Goal: Use online tool/utility: Utilize a website feature to perform a specific function

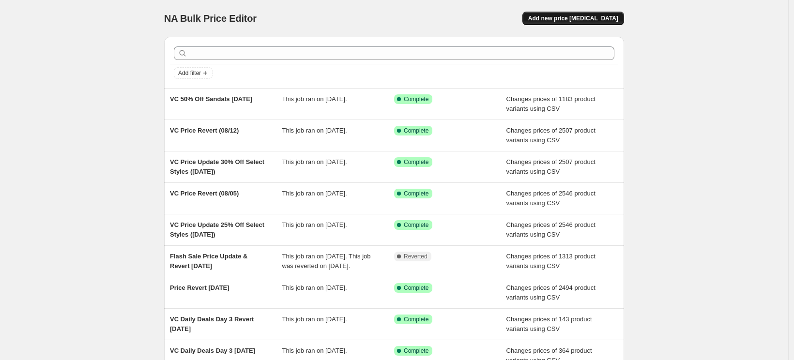
click at [562, 25] on button "Add new price [MEDICAL_DATA]" at bounding box center [573, 19] width 102 height 14
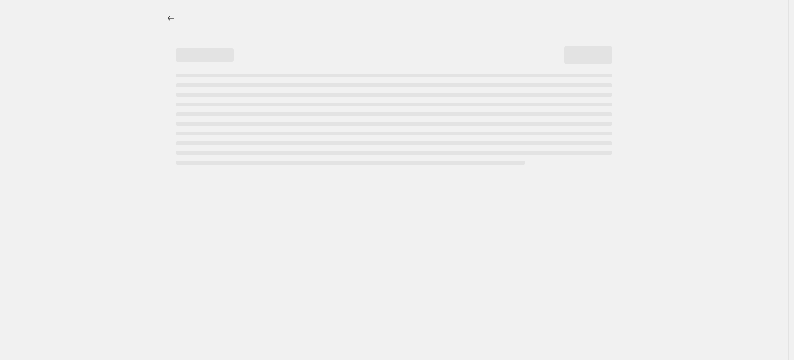
select select "percentage"
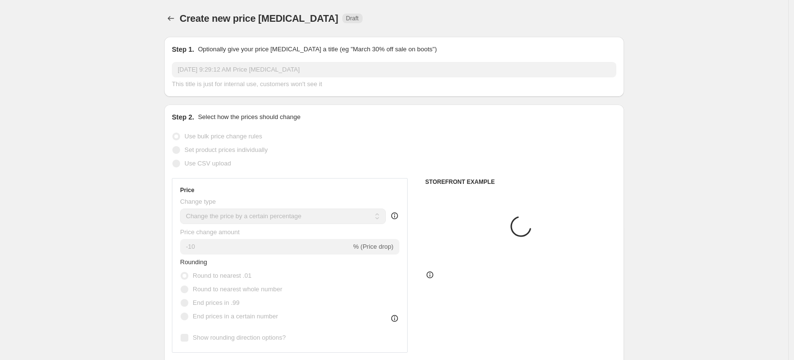
click at [199, 167] on span "Use CSV upload" at bounding box center [207, 163] width 46 height 7
click at [191, 166] on span "Use CSV upload" at bounding box center [207, 163] width 46 height 7
click at [179, 163] on span at bounding box center [176, 164] width 8 height 8
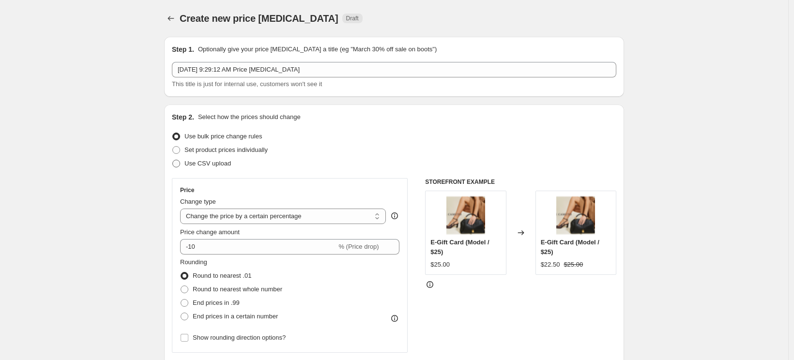
click at [184, 168] on label "Use CSV upload" at bounding box center [201, 164] width 59 height 14
click at [173, 160] on input "Use CSV upload" at bounding box center [172, 160] width 0 height 0
radio input "true"
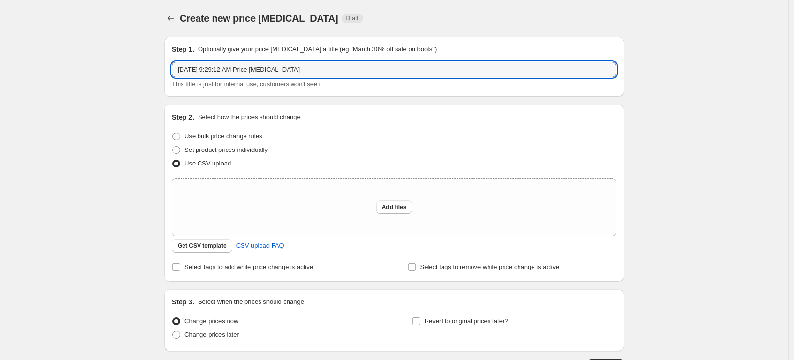
drag, startPoint x: 332, startPoint y: 67, endPoint x: 158, endPoint y: 74, distance: 173.9
click at [158, 74] on div "Create new price [MEDICAL_DATA]. This page is ready Create new price [MEDICAL_D…" at bounding box center [393, 216] width 483 height 432
type input "VC Price Update [DATE] Promo"
click at [396, 214] on div "Add files" at bounding box center [393, 207] width 443 height 57
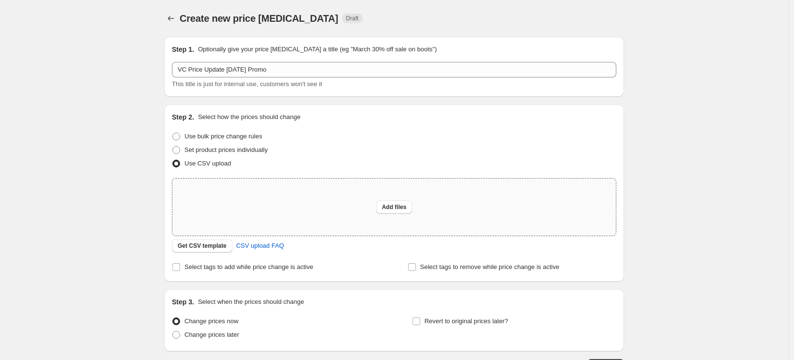
type input "C:\fakepath\VC Price Update 8212025.csv"
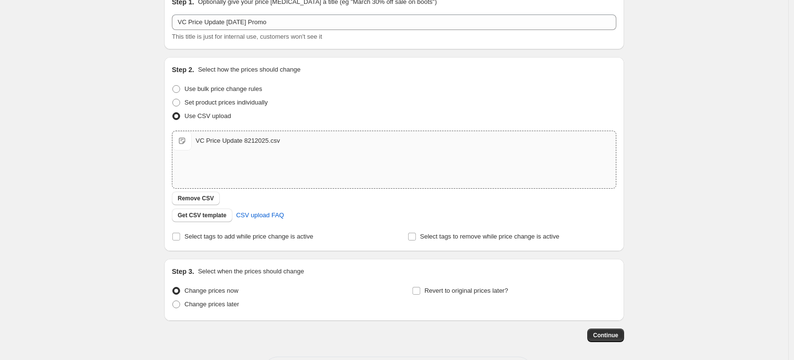
scroll to position [89, 0]
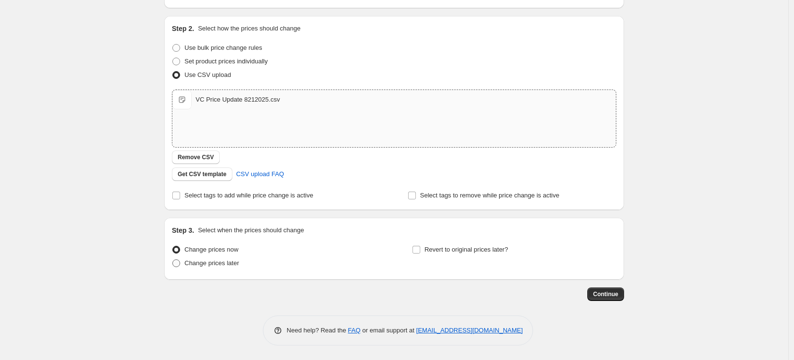
click at [224, 264] on span "Change prices later" at bounding box center [211, 262] width 55 height 7
click at [173, 260] on input "Change prices later" at bounding box center [172, 259] width 0 height 0
radio input "true"
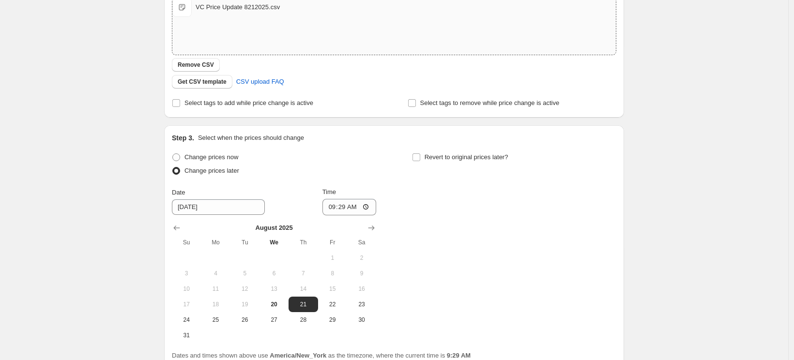
scroll to position [270, 0]
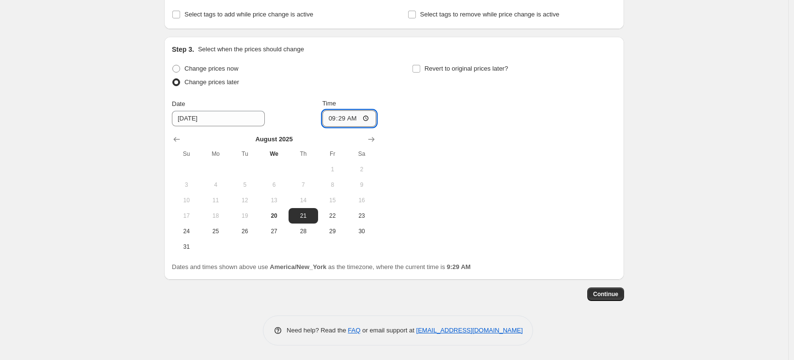
click at [335, 115] on input "09:29" at bounding box center [349, 118] width 54 height 16
type input "08:04"
click at [345, 118] on input "08:57" at bounding box center [349, 118] width 54 height 16
click at [355, 119] on input "08:57" at bounding box center [349, 118] width 54 height 16
click at [368, 120] on input "08:57" at bounding box center [349, 118] width 54 height 16
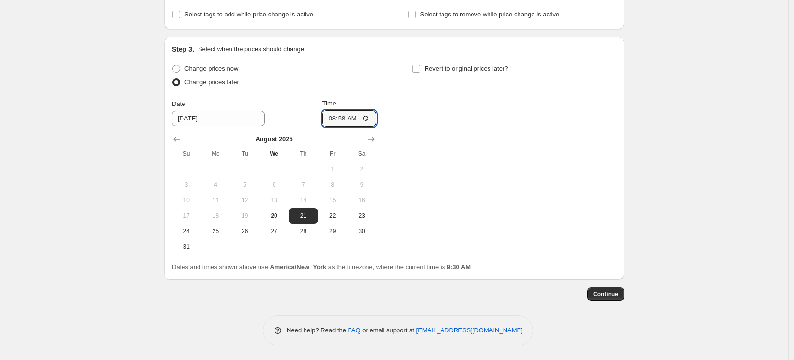
type input "08:58"
click at [482, 194] on div "Change prices now Change prices later Date [DATE] Time 08:58 [DATE] Su Mo Tu We…" at bounding box center [394, 158] width 444 height 193
click at [606, 293] on span "Continue" at bounding box center [605, 294] width 25 height 8
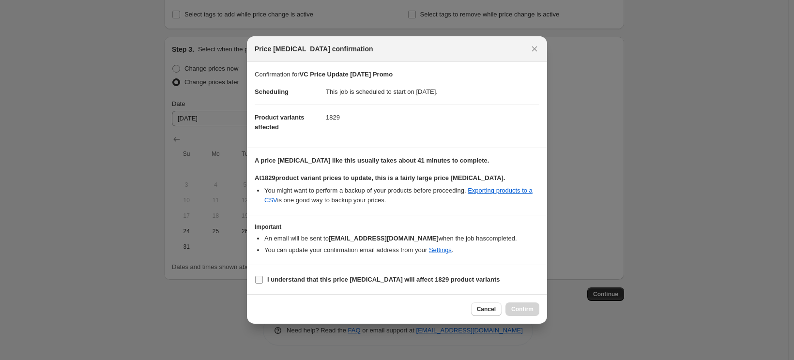
click at [335, 277] on b "I understand that this price [MEDICAL_DATA] will affect 1829 product variants" at bounding box center [383, 279] width 233 height 7
click at [263, 277] on input "I understand that this price [MEDICAL_DATA] will affect 1829 product variants" at bounding box center [259, 280] width 8 height 8
checkbox input "true"
click at [516, 308] on span "Confirm" at bounding box center [522, 309] width 22 height 8
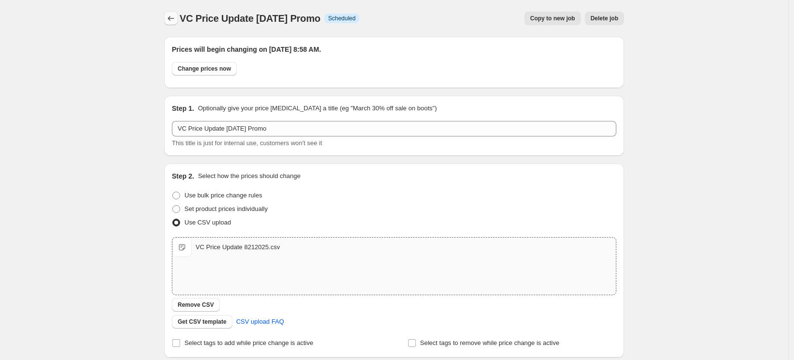
click at [167, 20] on button "Price change jobs" at bounding box center [171, 19] width 14 height 14
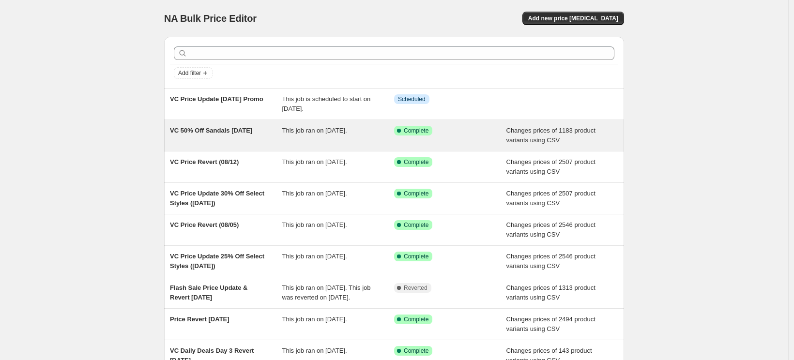
click at [225, 135] on div "VC 50% Off Sandals [DATE]" at bounding box center [226, 135] width 112 height 19
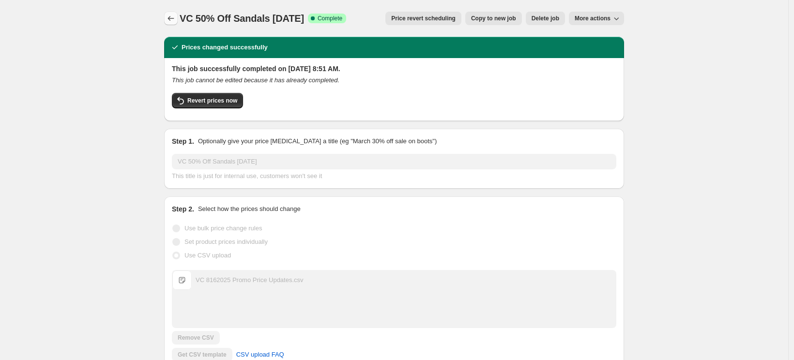
click at [170, 17] on icon "Price change jobs" at bounding box center [171, 19] width 10 height 10
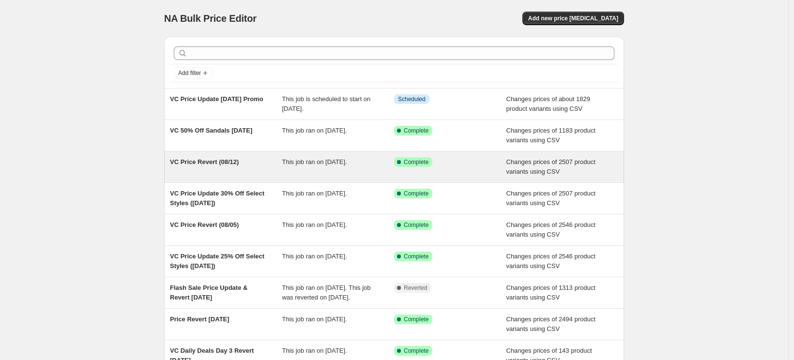
click at [247, 161] on div "VC Price Revert (08/12)" at bounding box center [226, 166] width 112 height 19
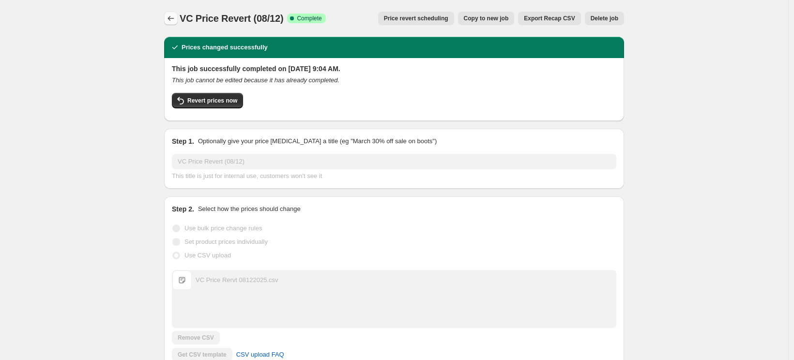
click at [173, 16] on icon "Price change jobs" at bounding box center [171, 19] width 10 height 10
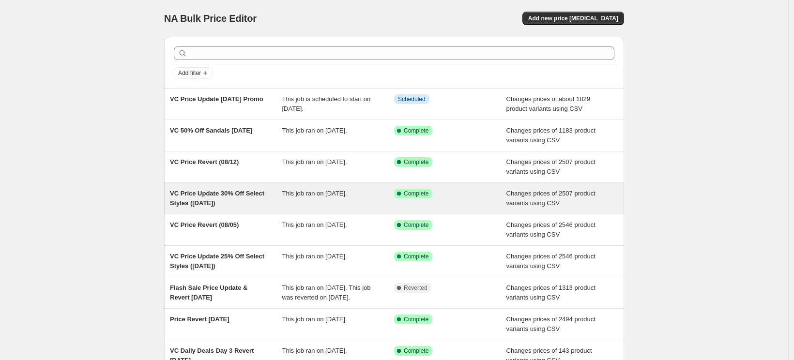
click at [271, 209] on div "VC Price Update 30% Off Select Styles ([DATE]) This job ran on [DATE]. Success …" at bounding box center [394, 198] width 460 height 31
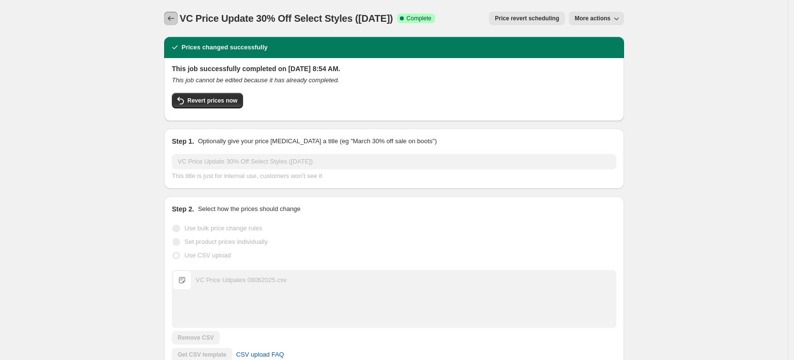
click at [171, 25] on button "Price change jobs" at bounding box center [171, 19] width 14 height 14
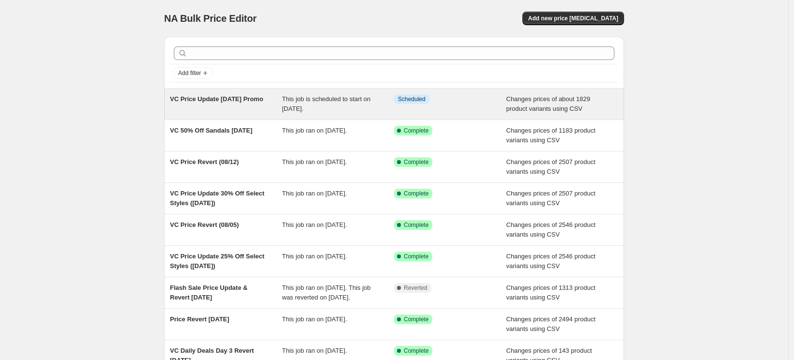
click at [266, 110] on div "VC Price Update [DATE] Promo" at bounding box center [226, 103] width 112 height 19
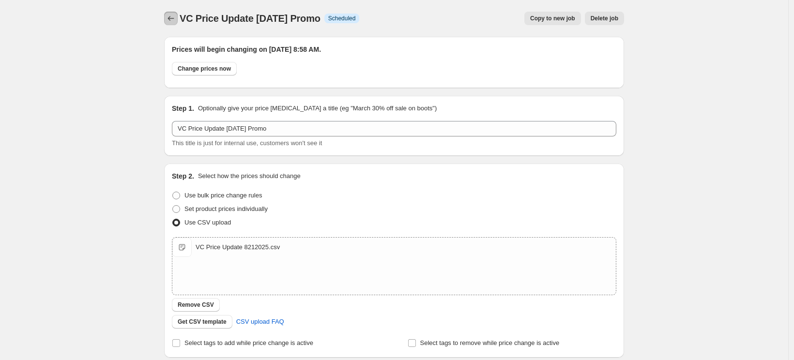
click at [172, 16] on icon "Price change jobs" at bounding box center [171, 18] width 6 height 5
